Goal: Task Accomplishment & Management: Manage account settings

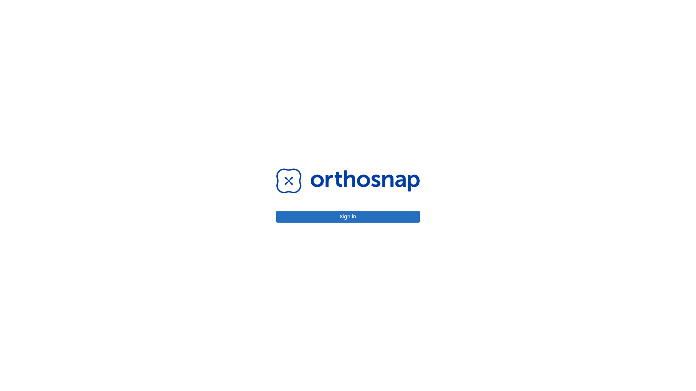
click at [348, 217] on button "Sign in" at bounding box center [348, 217] width 144 height 12
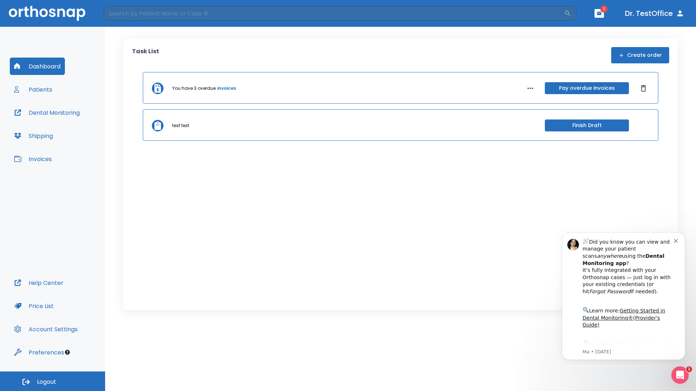
click at [53, 382] on span "Logout" at bounding box center [46, 382] width 19 height 8
